Goal: Information Seeking & Learning: Understand process/instructions

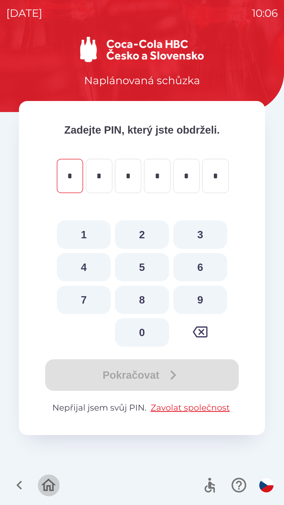
click at [46, 480] on icon "button" at bounding box center [49, 486] width 18 height 18
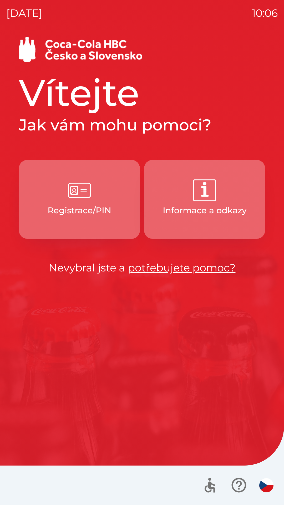
click at [185, 269] on link "potřebujete pomoc?" at bounding box center [182, 267] width 108 height 13
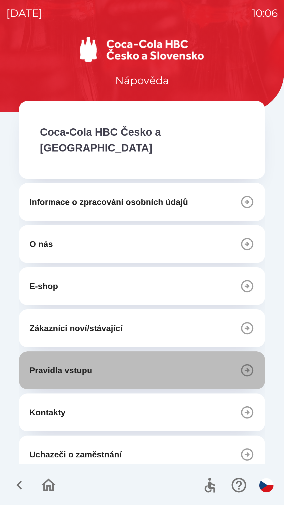
click at [161, 356] on button "Pravidla vstupu" at bounding box center [142, 371] width 246 height 38
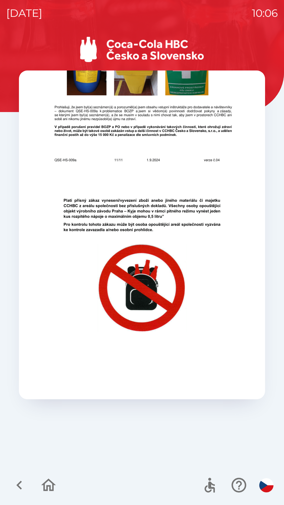
scroll to position [3245, 0]
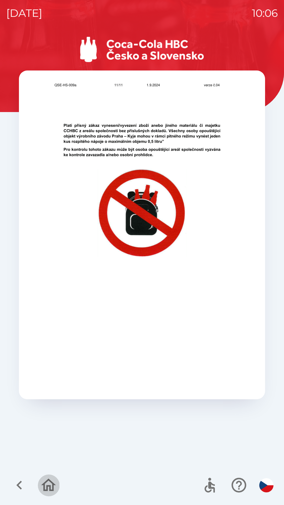
click at [48, 478] on icon "button" at bounding box center [49, 486] width 18 height 18
